Goal: Find specific page/section: Find specific page/section

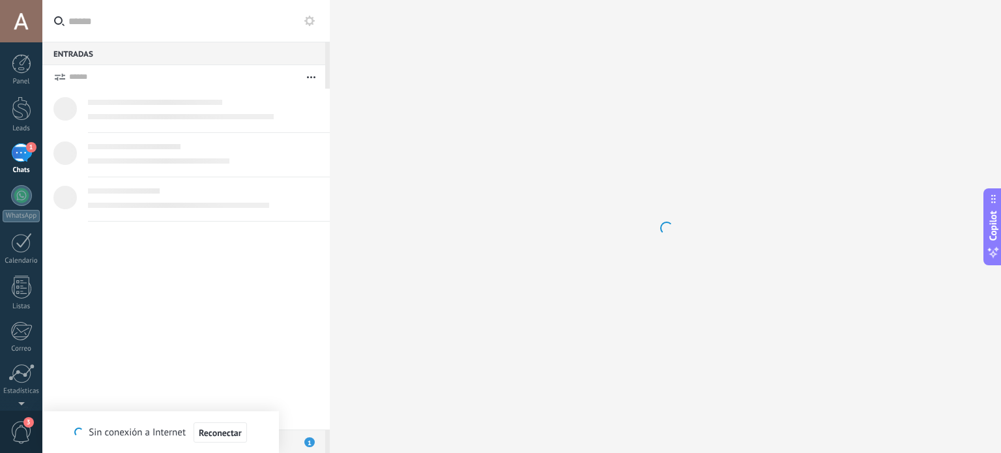
click at [20, 152] on div "1" at bounding box center [21, 152] width 21 height 19
click at [27, 109] on div at bounding box center [22, 108] width 20 height 24
click at [26, 106] on div at bounding box center [22, 108] width 20 height 24
click at [18, 429] on span "3" at bounding box center [21, 432] width 22 height 23
